Goal: Information Seeking & Learning: Learn about a topic

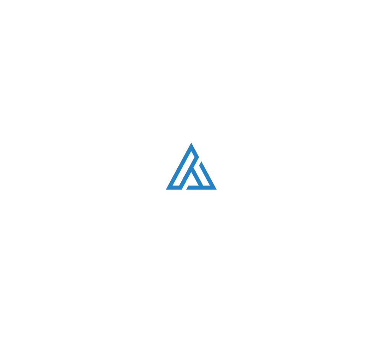
scroll to position [163, 0]
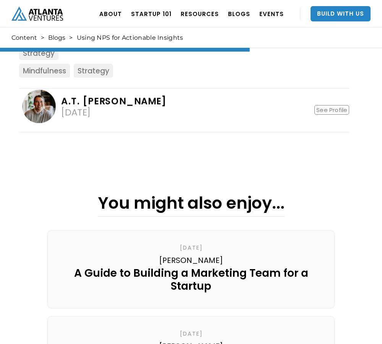
scroll to position [998, 0]
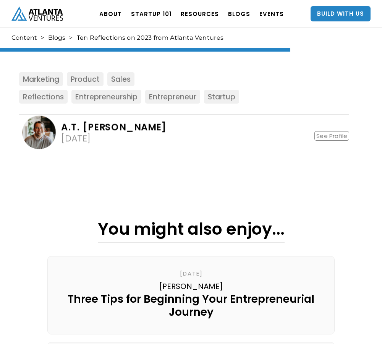
scroll to position [1591, 0]
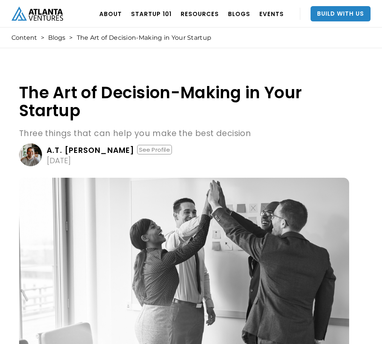
scroll to position [942, 0]
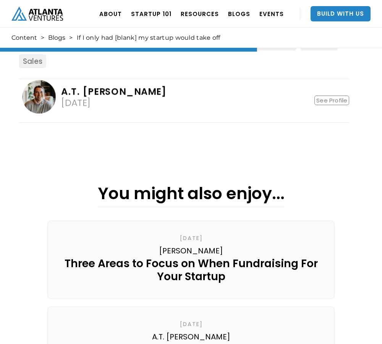
scroll to position [1055, 0]
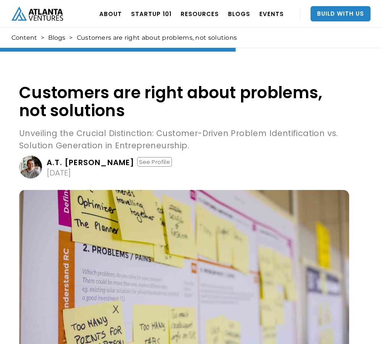
scroll to position [854, 0]
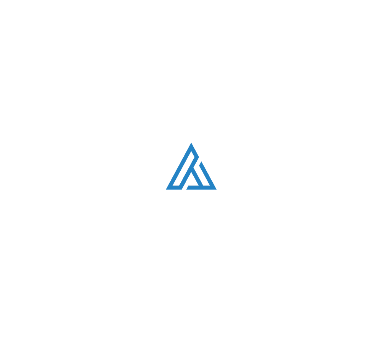
scroll to position [467, 0]
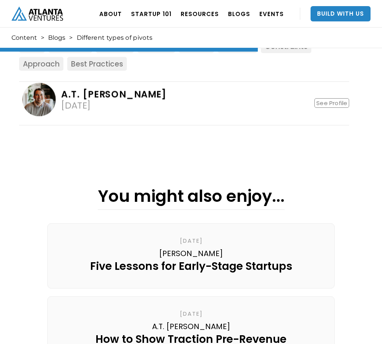
scroll to position [1042, 0]
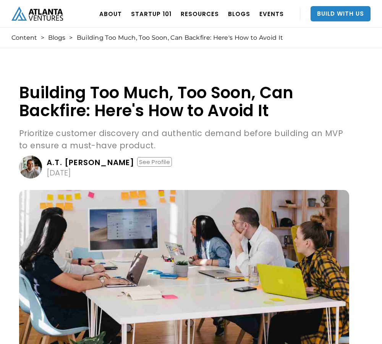
scroll to position [1029, 0]
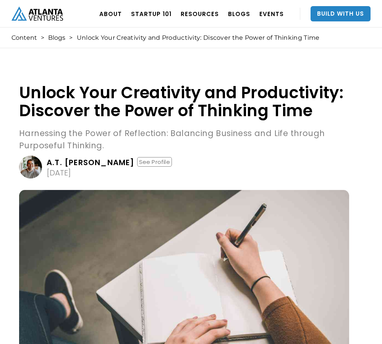
scroll to position [851, 0]
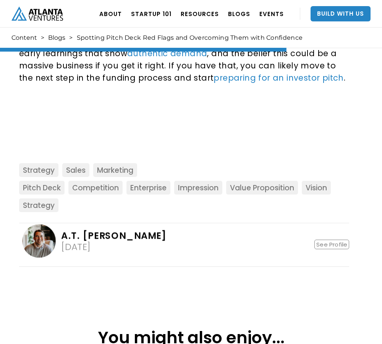
scroll to position [1689, 0]
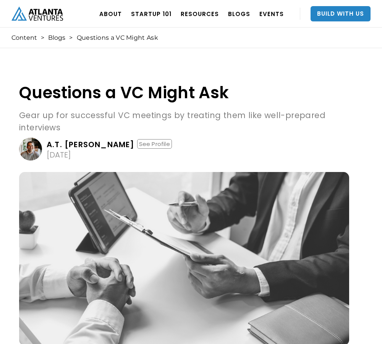
scroll to position [969, 0]
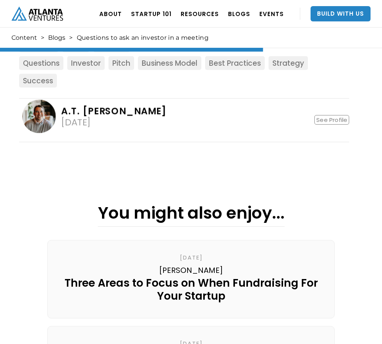
scroll to position [1167, 0]
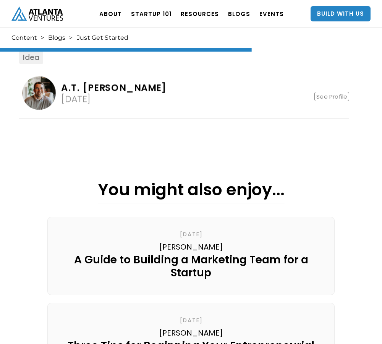
scroll to position [994, 0]
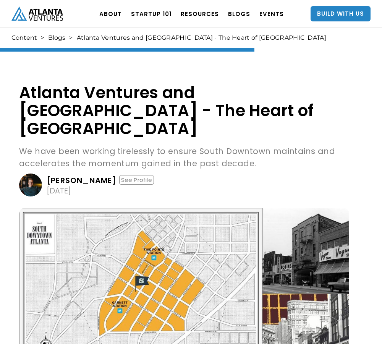
scroll to position [1065, 0]
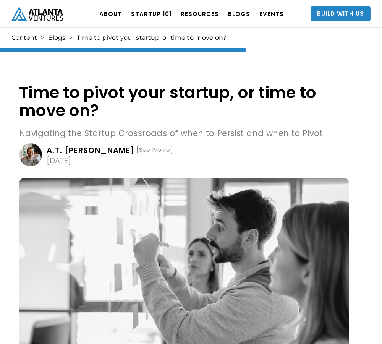
scroll to position [974, 0]
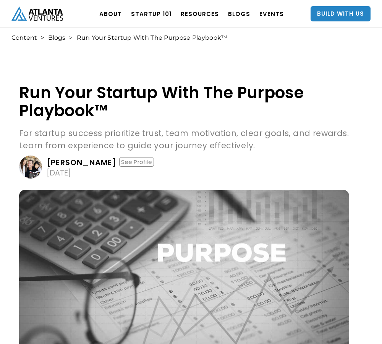
scroll to position [1510, 0]
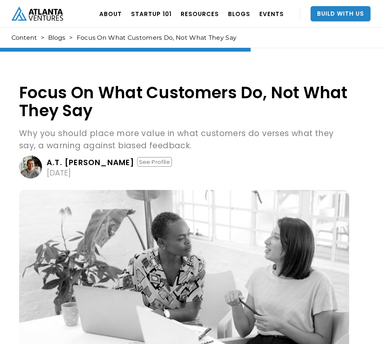
scroll to position [954, 0]
